Goal: Information Seeking & Learning: Learn about a topic

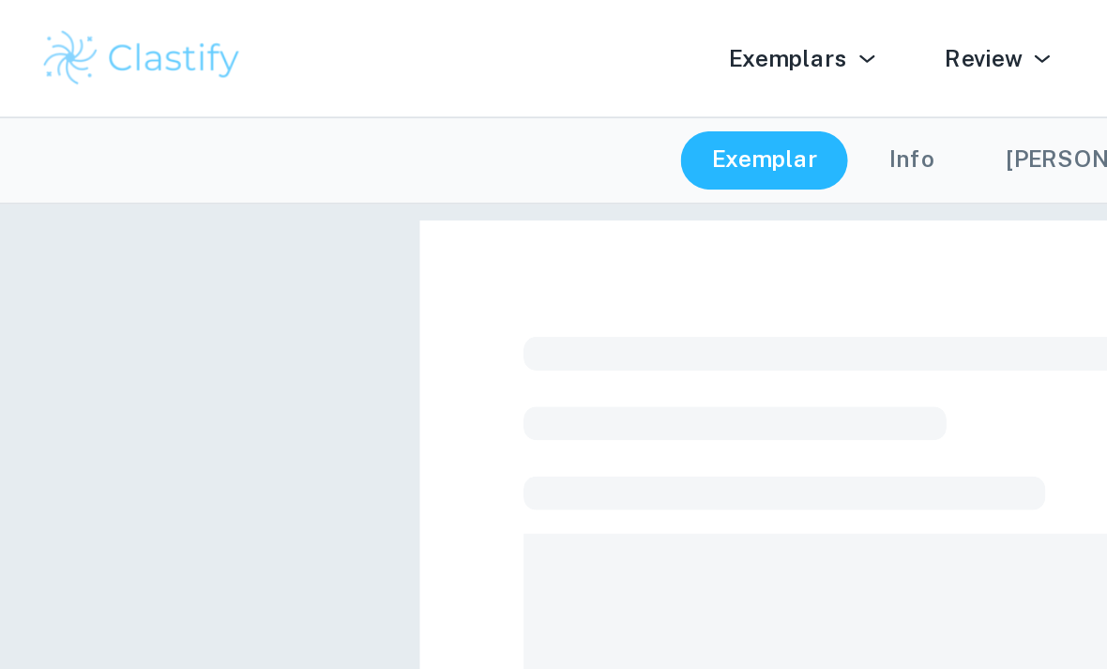
click at [208, 1] on div "Exemplars Review Tutoring Schools Login JOIN FOR FREE" at bounding box center [553, 34] width 1107 height 68
click at [199, 1] on div "Exemplars Review Tutoring Schools Login JOIN FOR FREE" at bounding box center [553, 34] width 1107 height 68
click at [200, 1] on div "Exemplars Review Tutoring Schools Login JOIN FOR FREE" at bounding box center [553, 34] width 1107 height 68
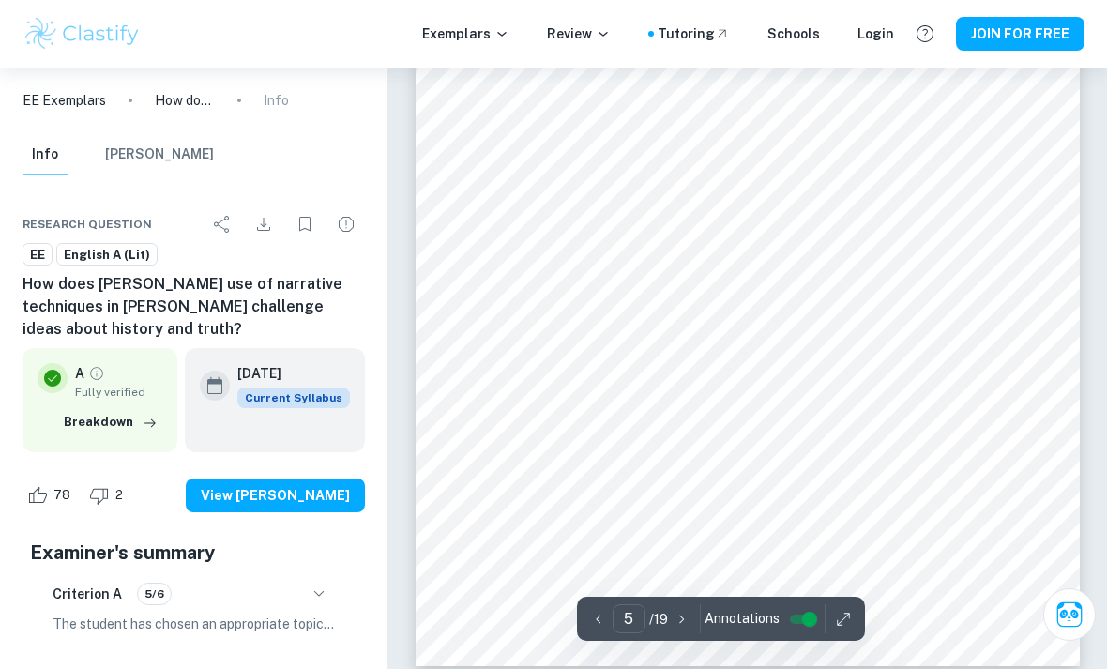
scroll to position [3354, 0]
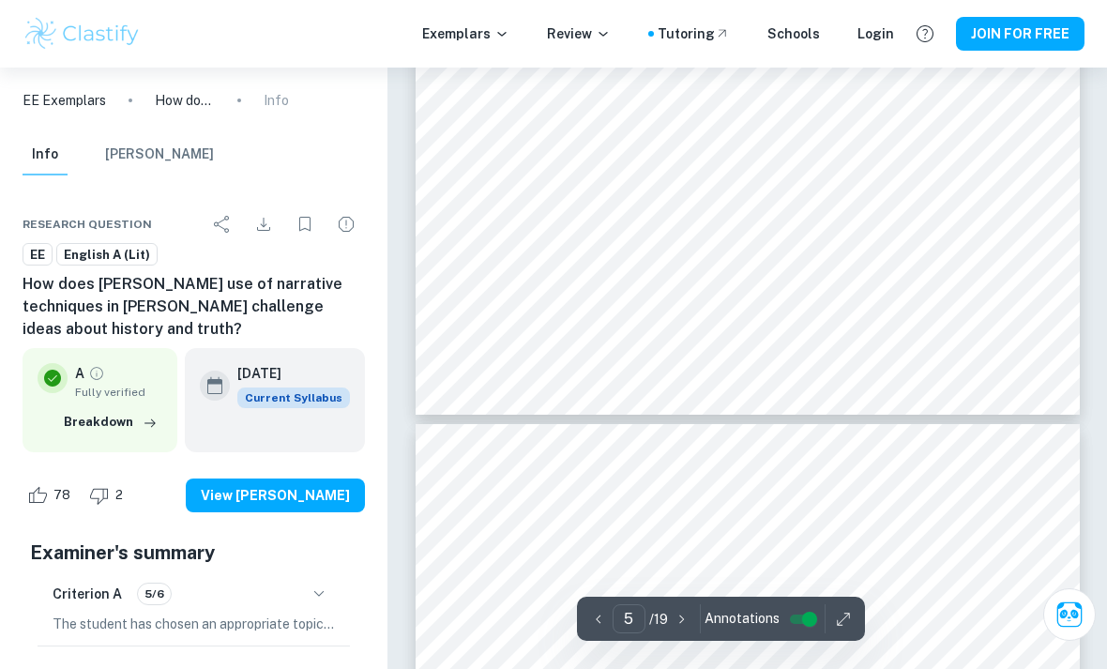
type input "4"
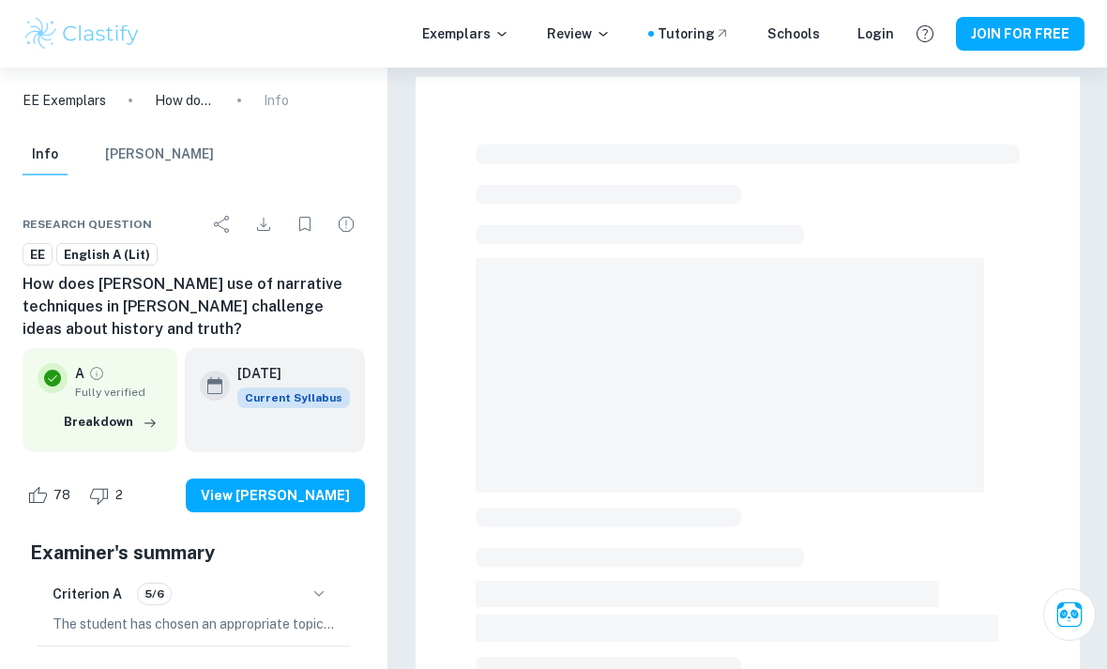
checkbox input "true"
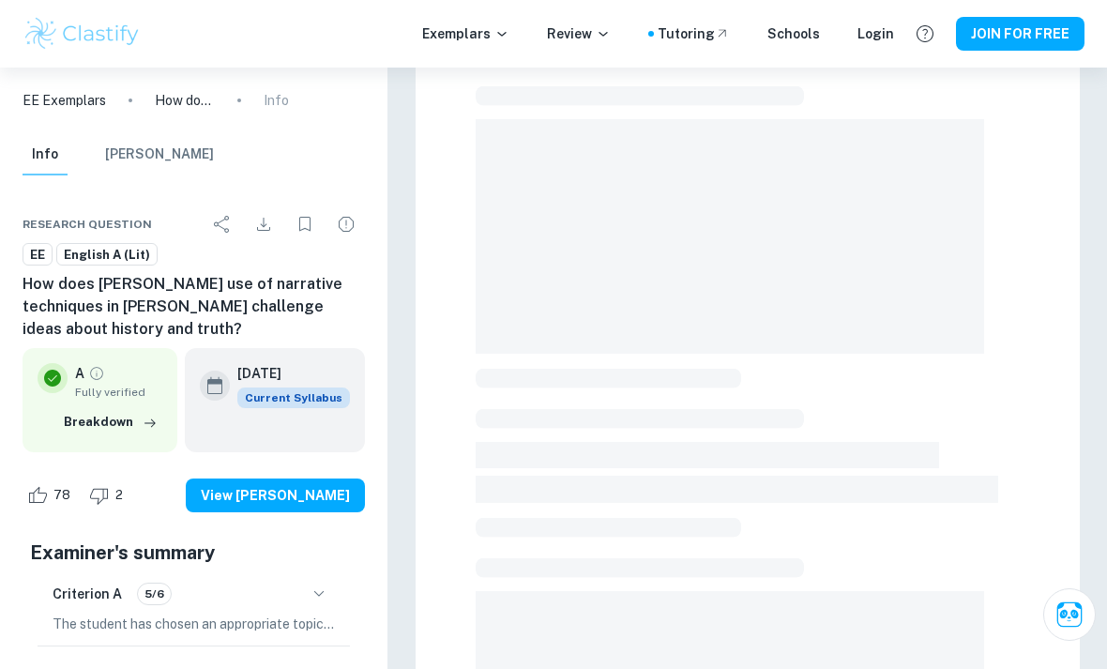
click at [355, 489] on button "View [PERSON_NAME]" at bounding box center [275, 495] width 179 height 34
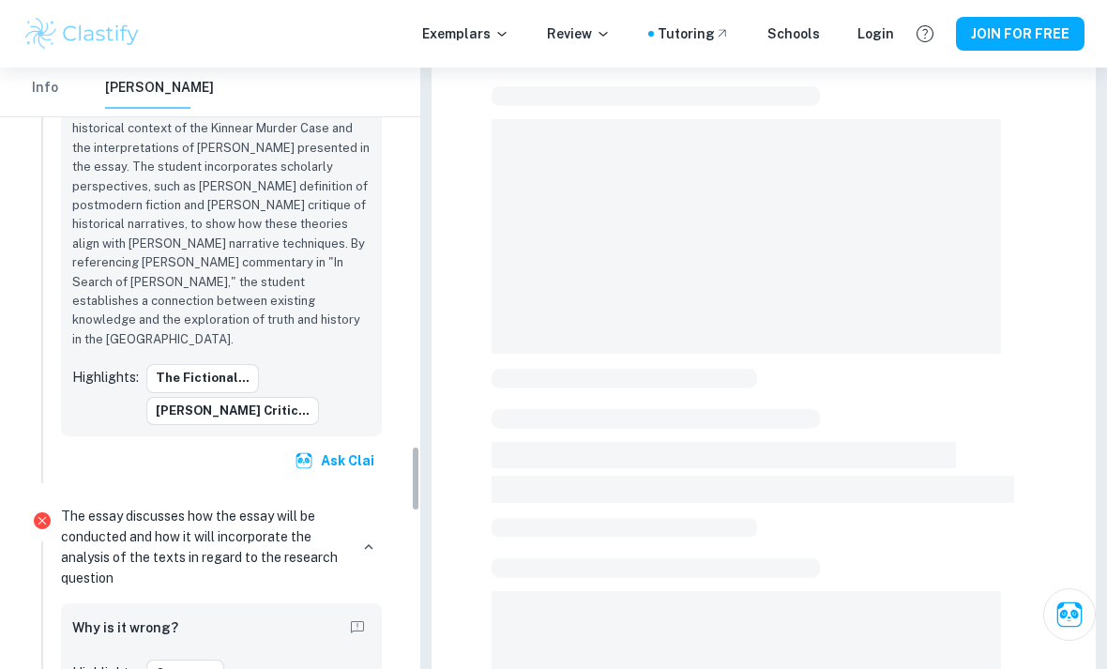
scroll to position [3783, 0]
click at [351, 615] on div "Why is it wrong?" at bounding box center [221, 630] width 298 height 30
click at [360, 620] on icon "Report mistake/confusion" at bounding box center [357, 628] width 17 height 17
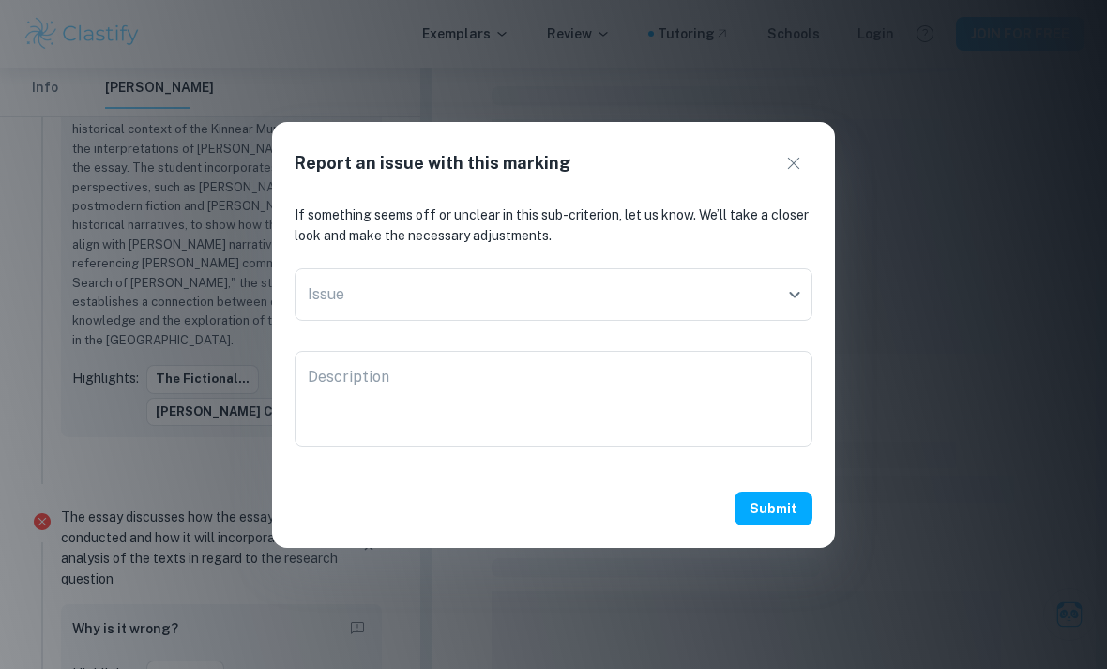
click at [801, 174] on icon "button" at bounding box center [793, 163] width 23 height 23
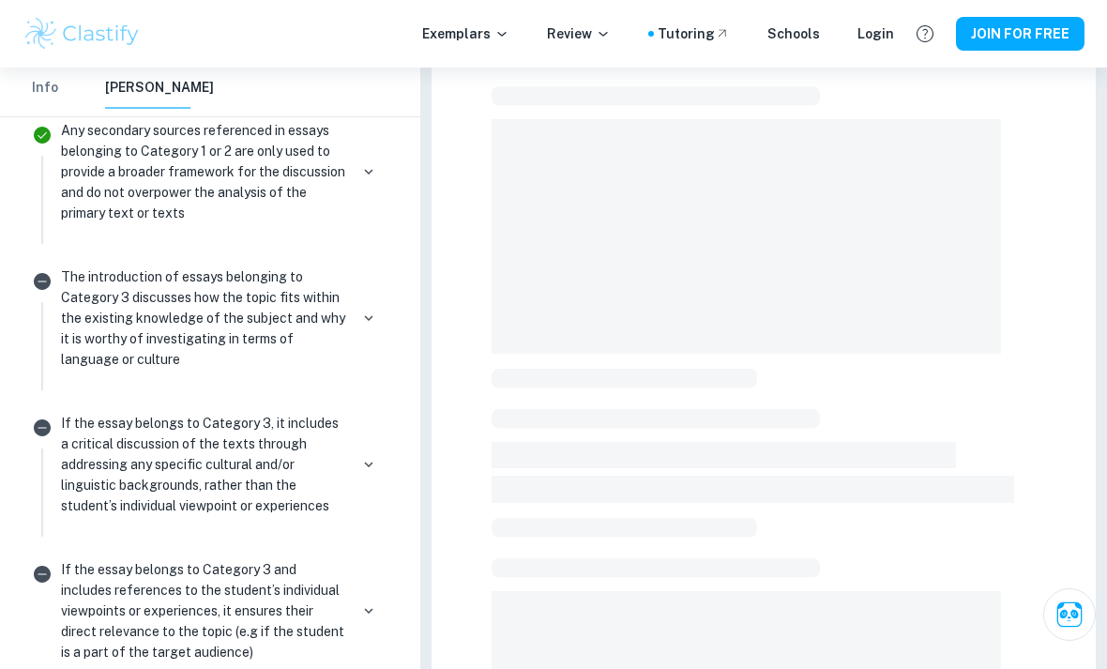
scroll to position [7573, 0]
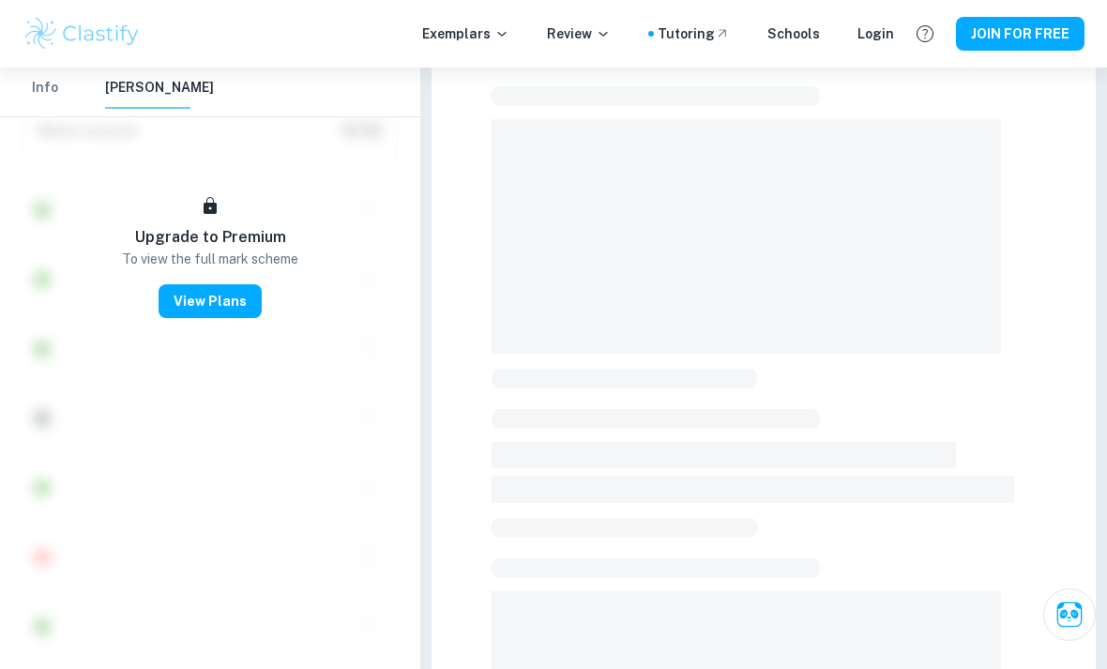
scroll to position [8260, 0]
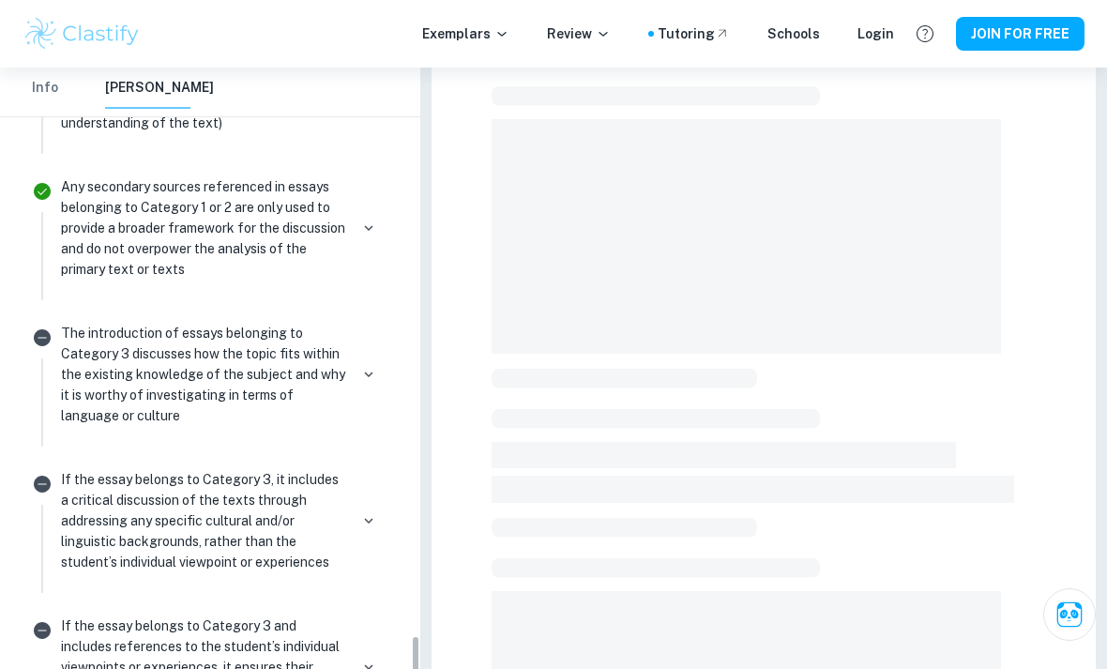
scroll to position [7480, 0]
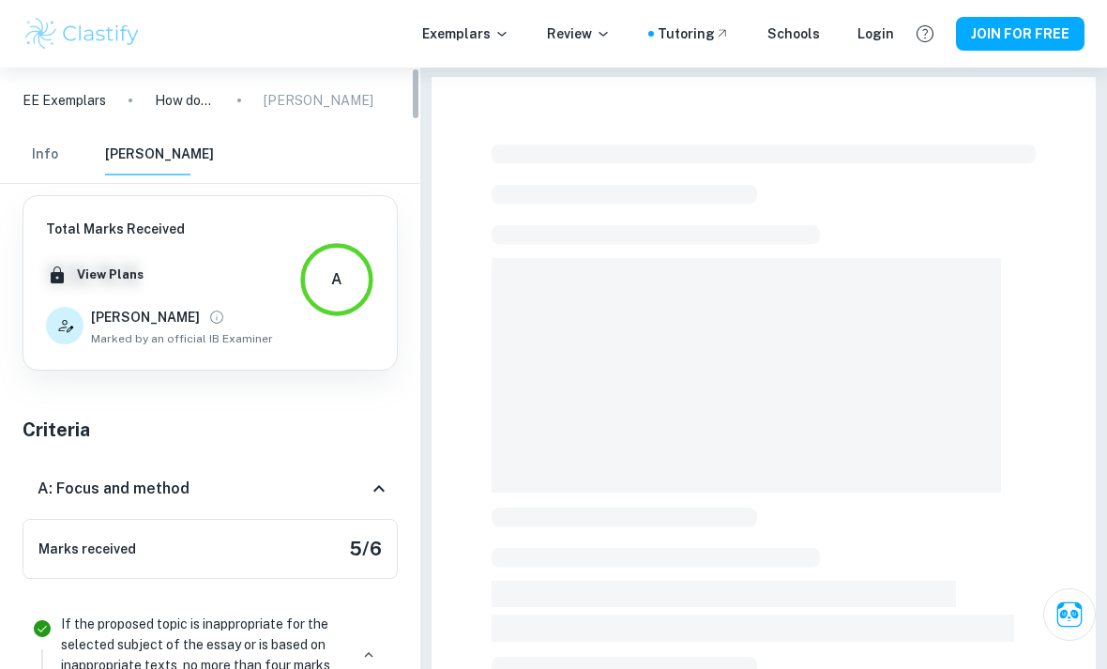
scroll to position [0, 0]
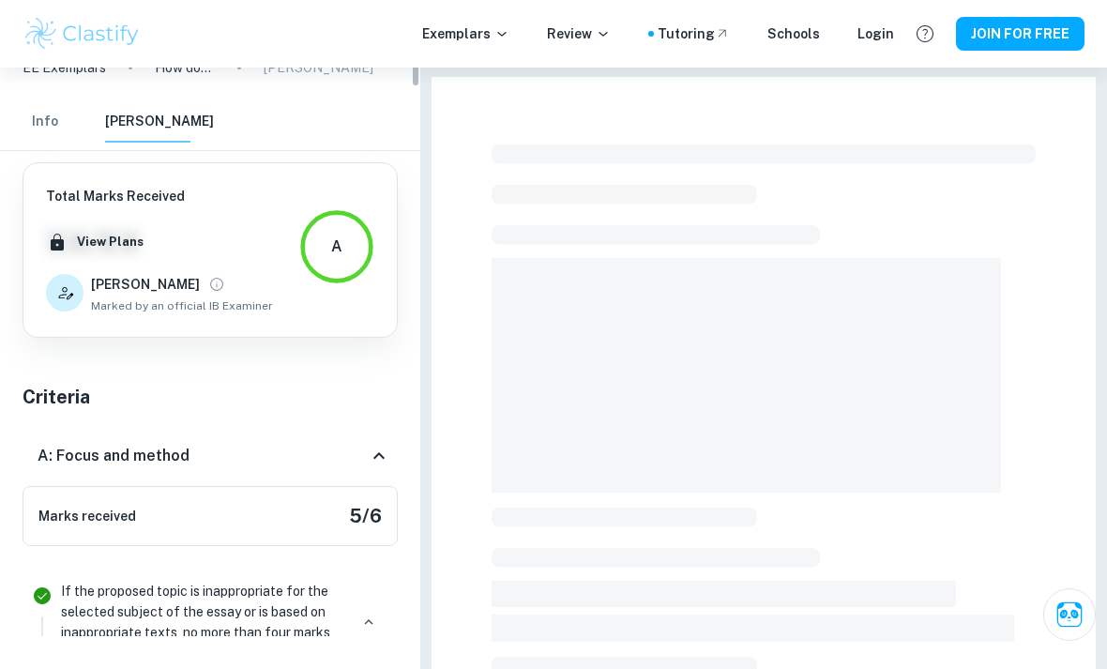
click at [40, 128] on button "Info" at bounding box center [45, 121] width 45 height 41
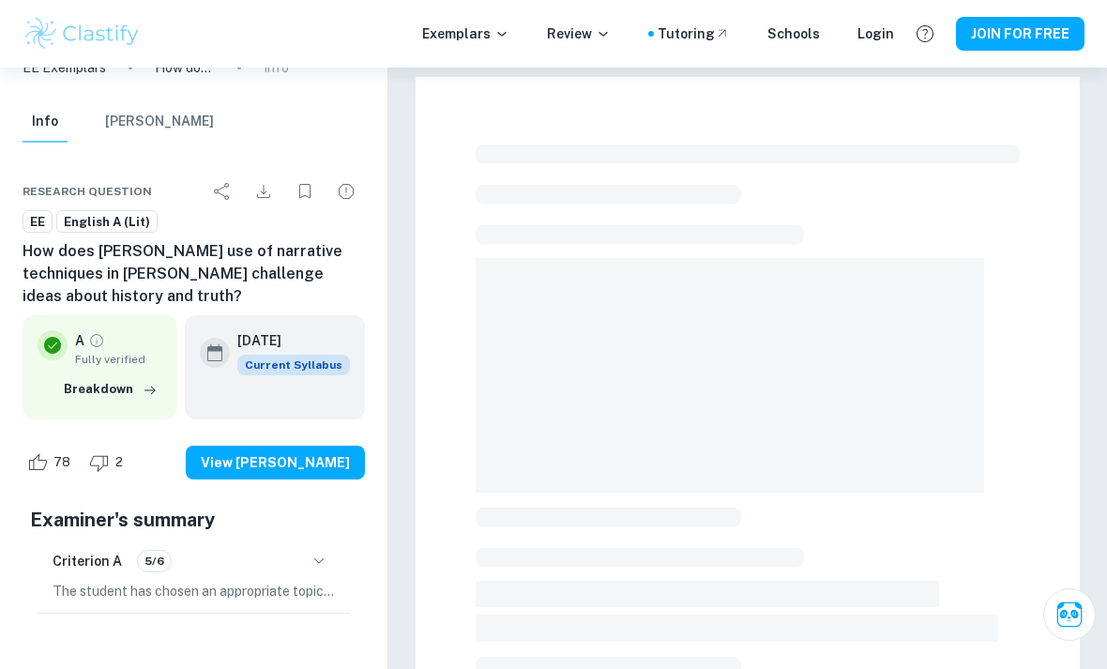
click at [99, 265] on h6 "How does Margaret Atwood's use of narrative techniques in Alias Grace challenge…" at bounding box center [194, 274] width 342 height 68
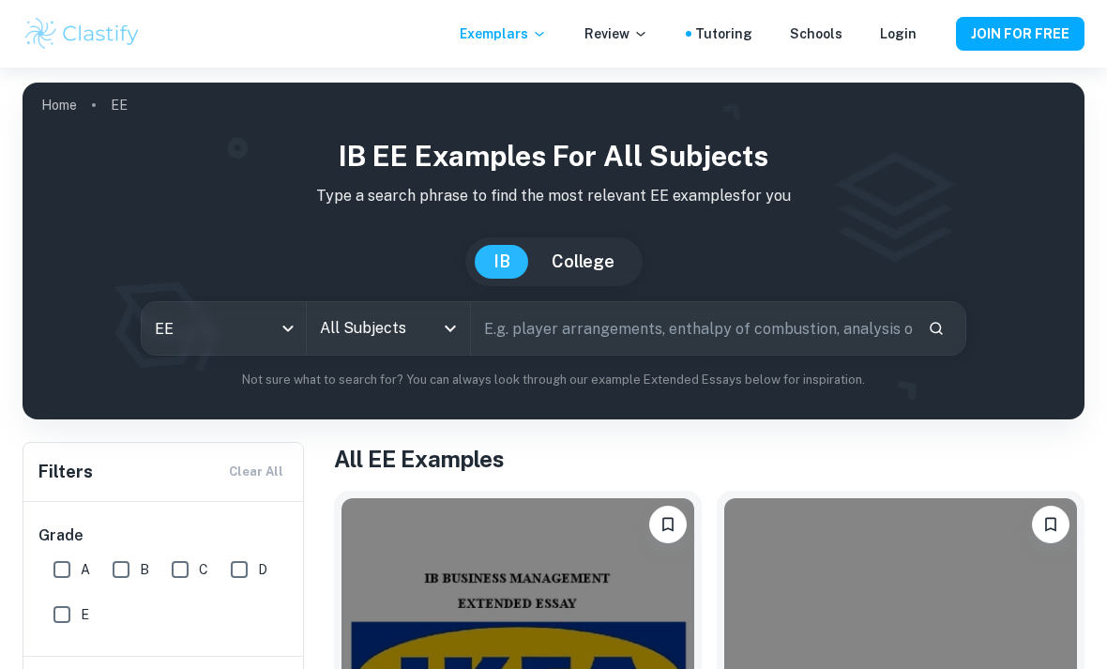
checkbox input "true"
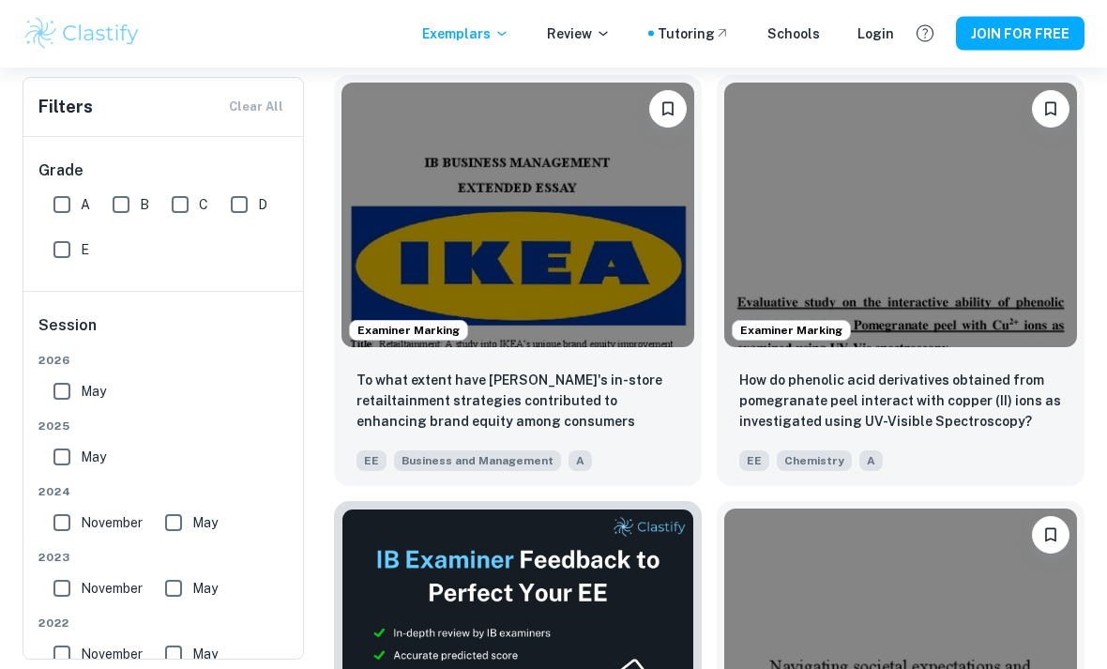
click at [62, 199] on input "A" at bounding box center [62, 205] width 38 height 38
checkbox input "true"
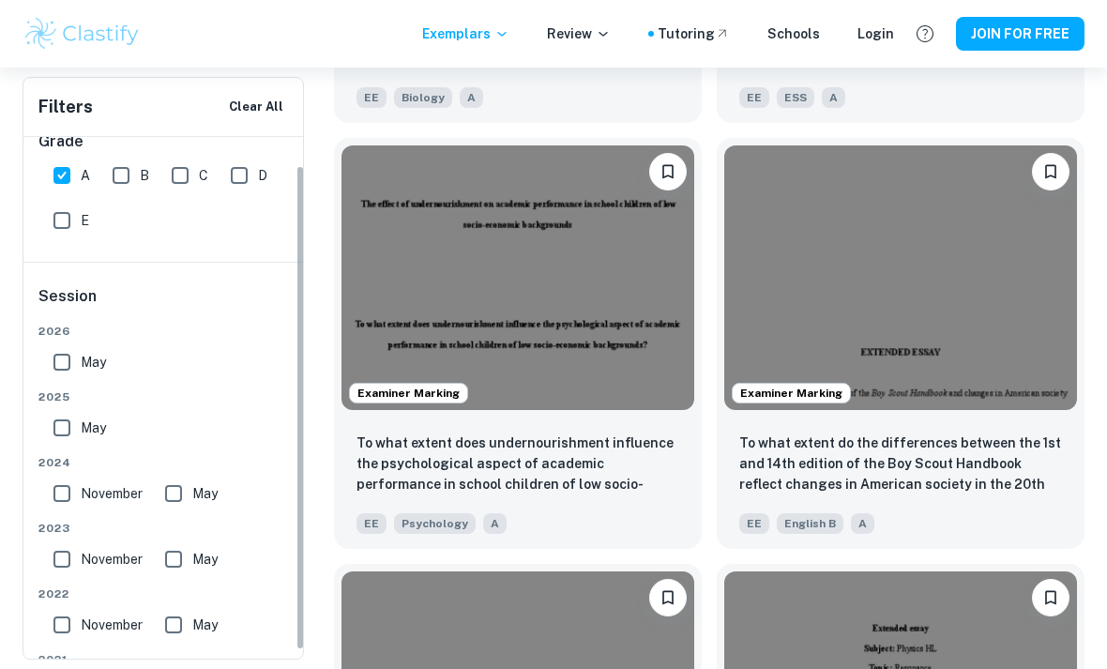
scroll to position [35, 0]
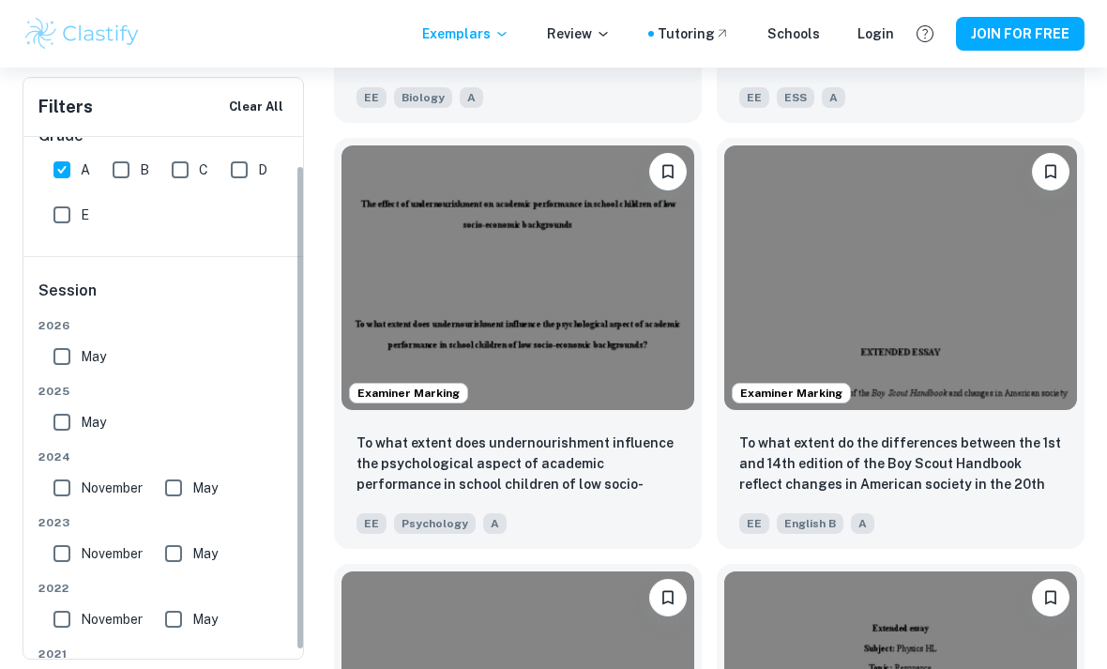
click at [58, 356] on input "May" at bounding box center [62, 357] width 38 height 38
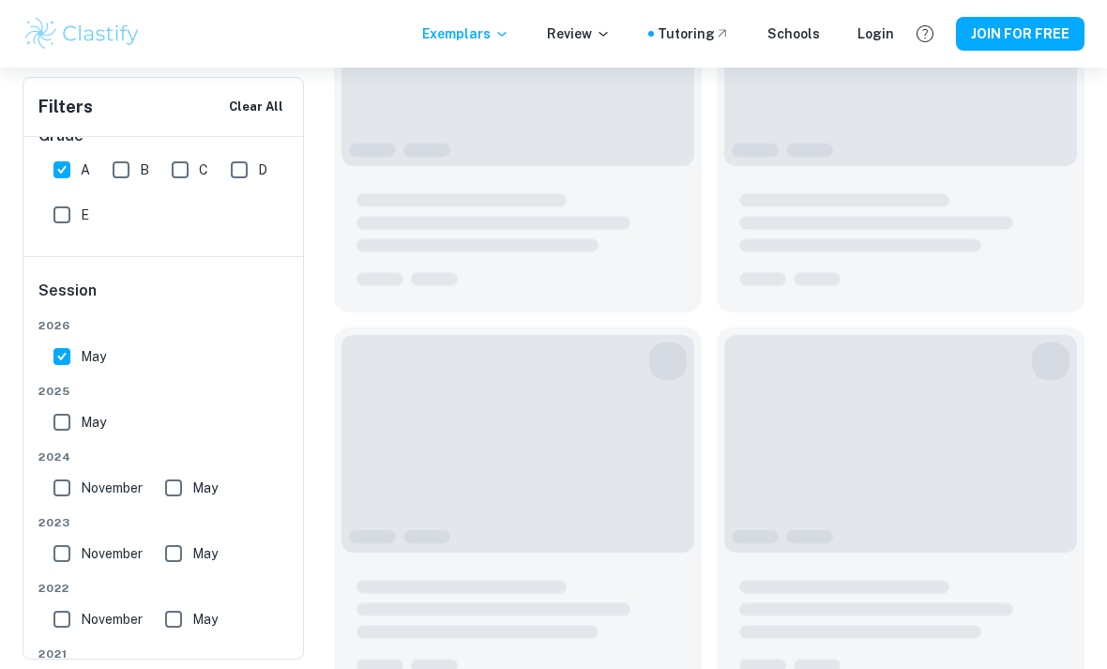
scroll to position [355, 0]
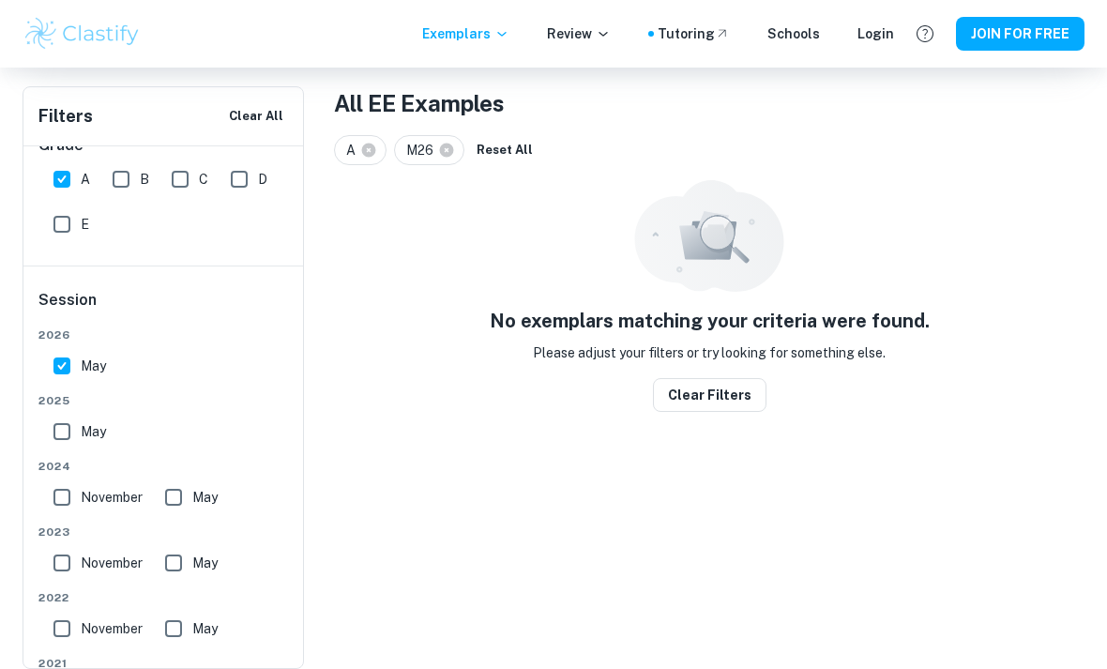
click at [52, 359] on input "May" at bounding box center [62, 366] width 38 height 38
checkbox input "false"
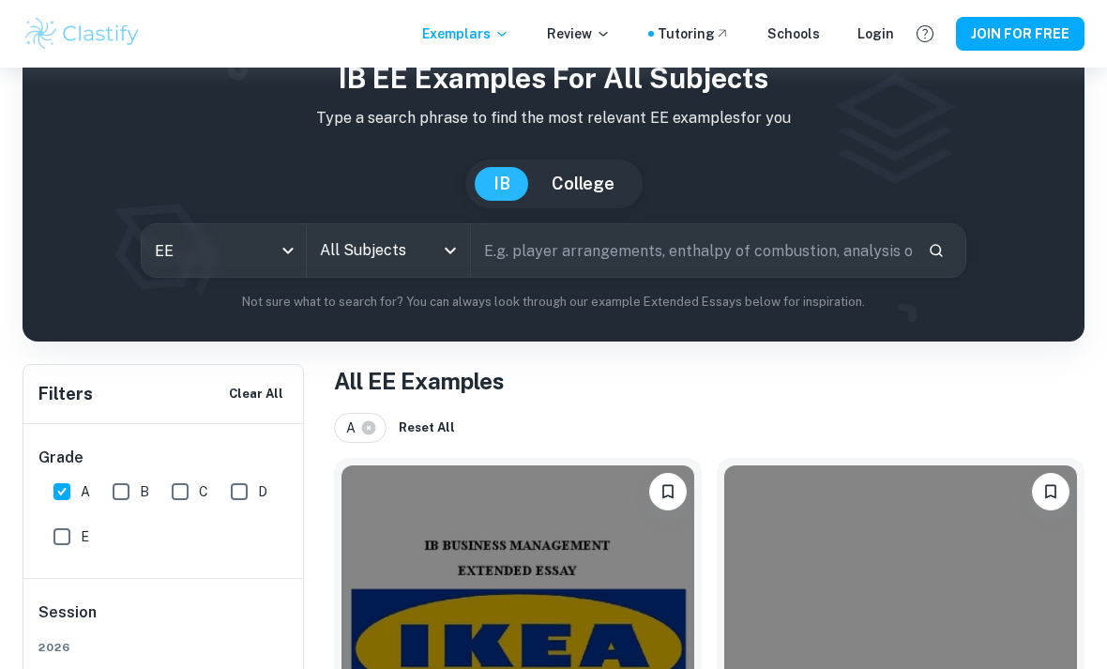
scroll to position [0, 0]
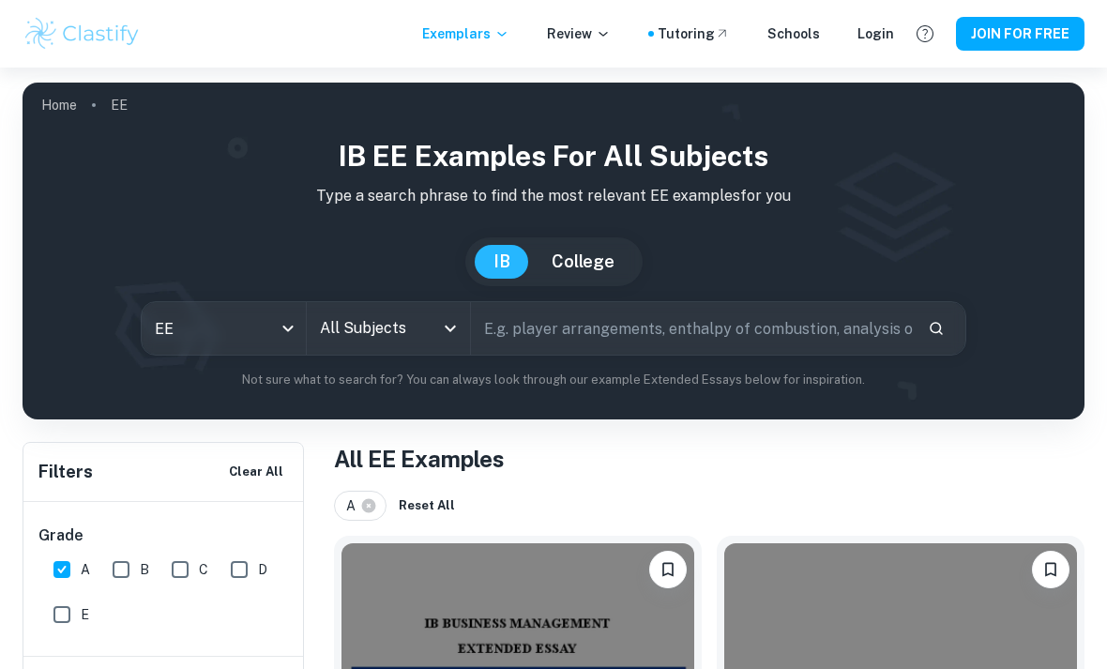
click at [825, 329] on input "text" at bounding box center [692, 328] width 442 height 53
type input "Atwood"
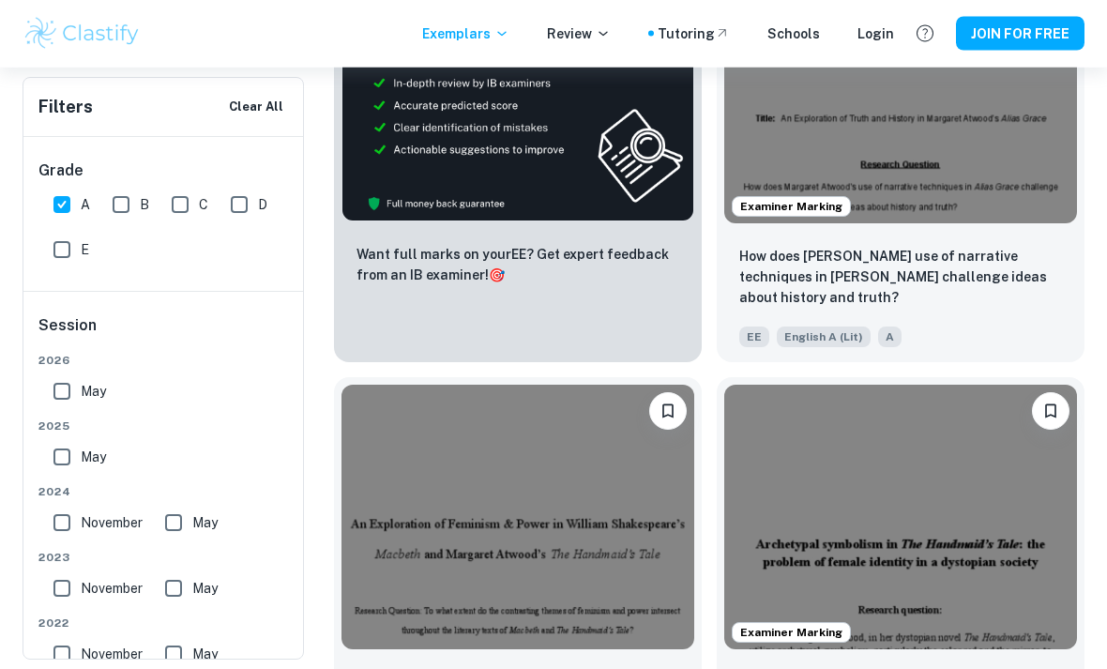
scroll to position [939, 0]
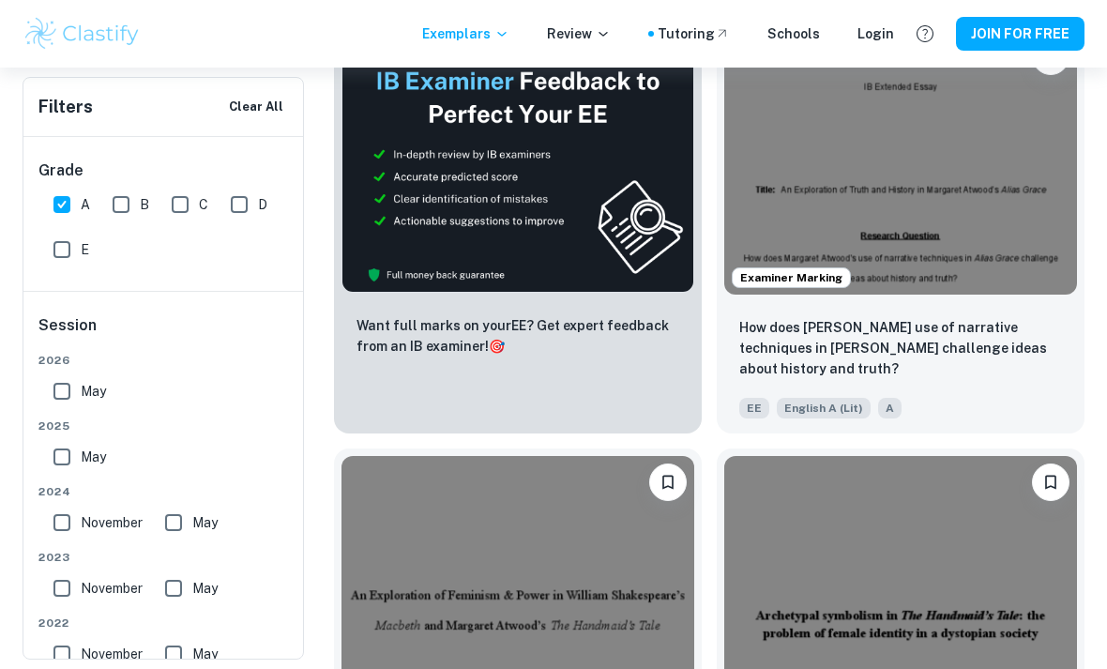
click at [825, 344] on p "How does Margaret Atwood's use of narrative techniques in Alias Grace challenge…" at bounding box center [900, 348] width 323 height 62
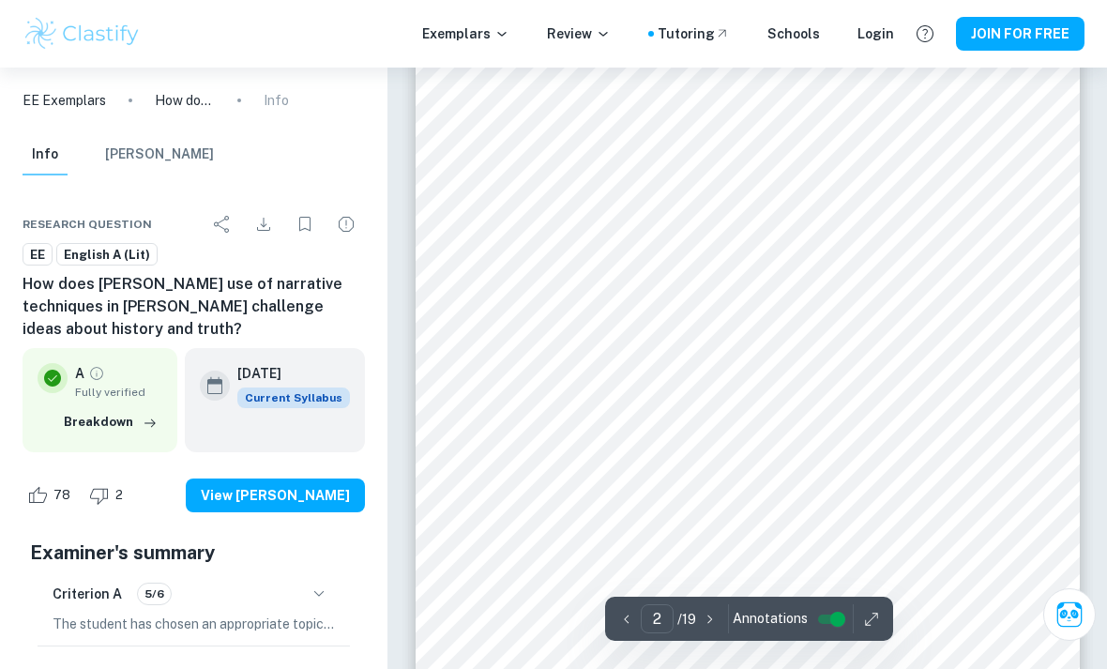
scroll to position [1018, 0]
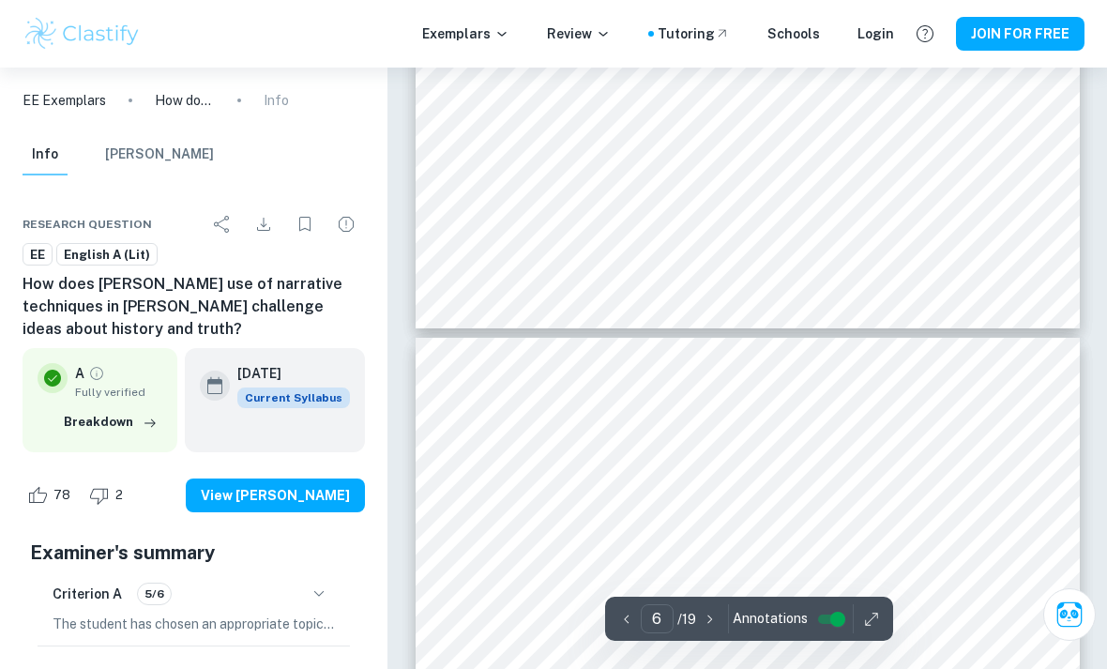
type input "7"
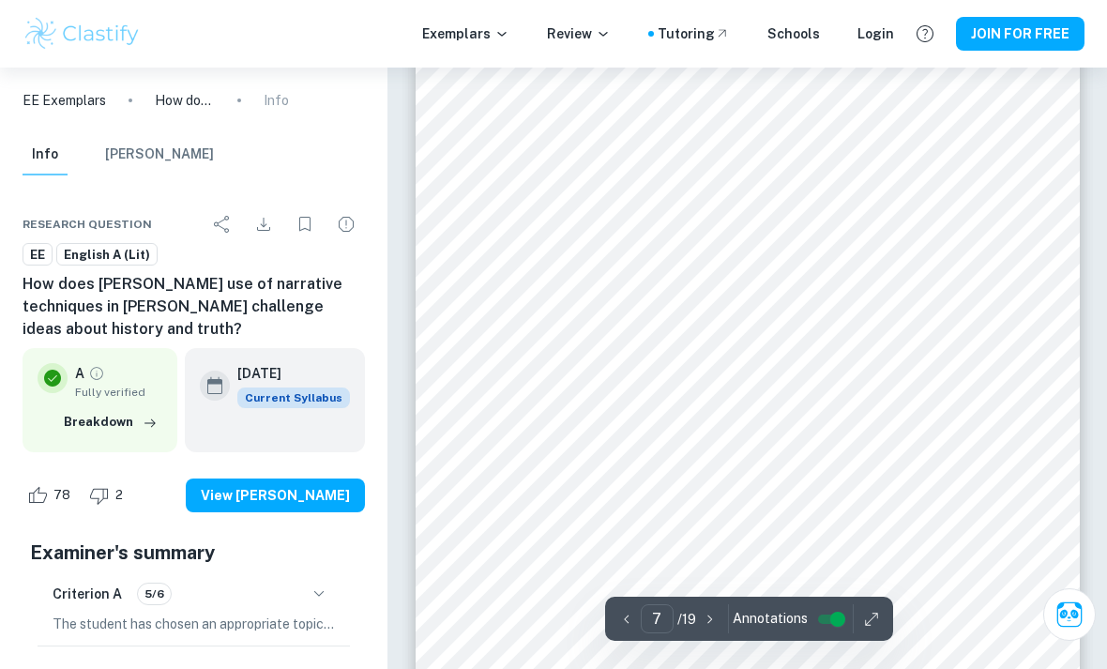
scroll to position [5690, 0]
